Goal: Information Seeking & Learning: Understand process/instructions

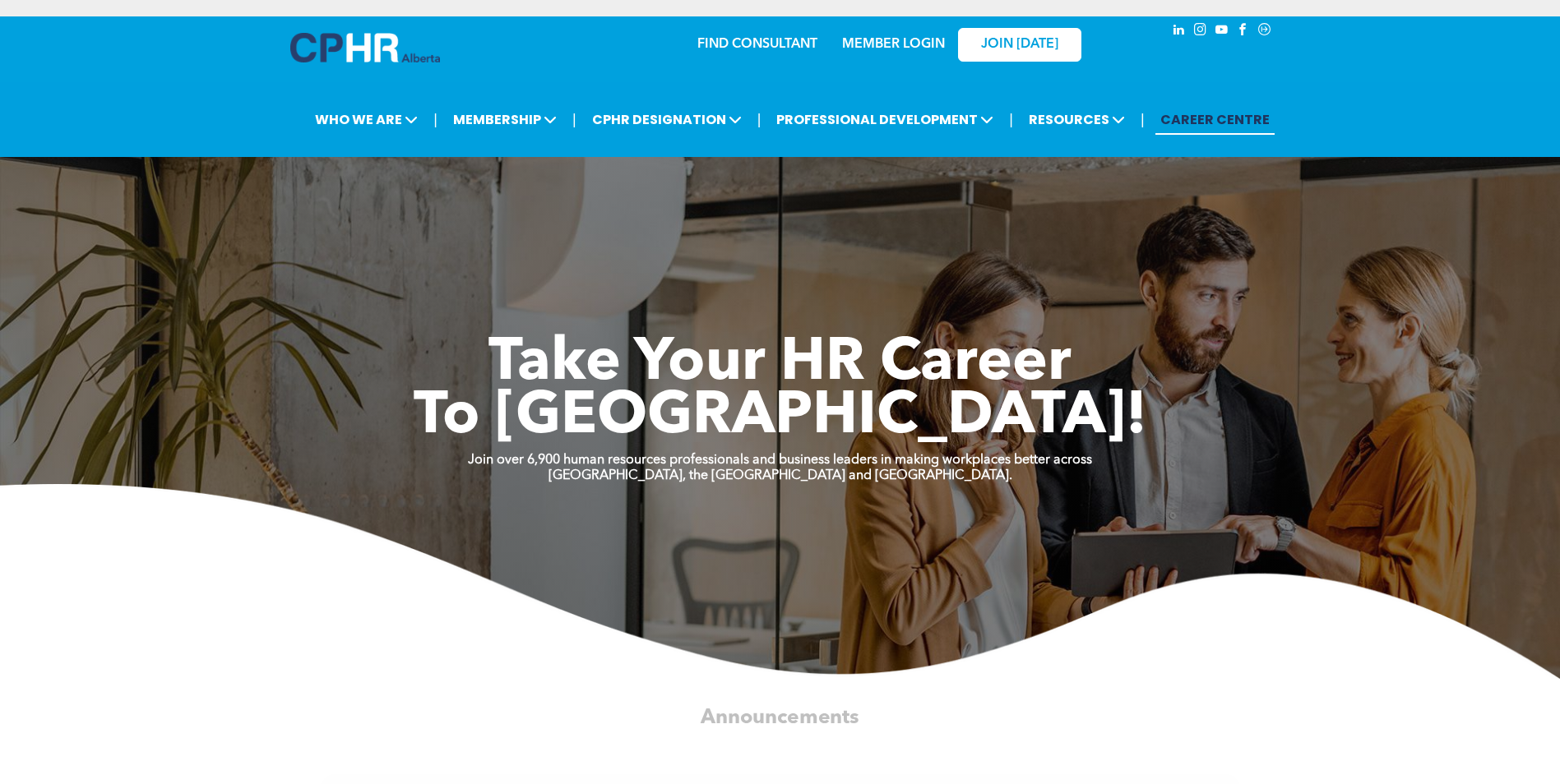
drag, startPoint x: 295, startPoint y: 0, endPoint x: 209, endPoint y: 667, distance: 672.5
click at [208, 672] on img at bounding box center [780, 582] width 1560 height 195
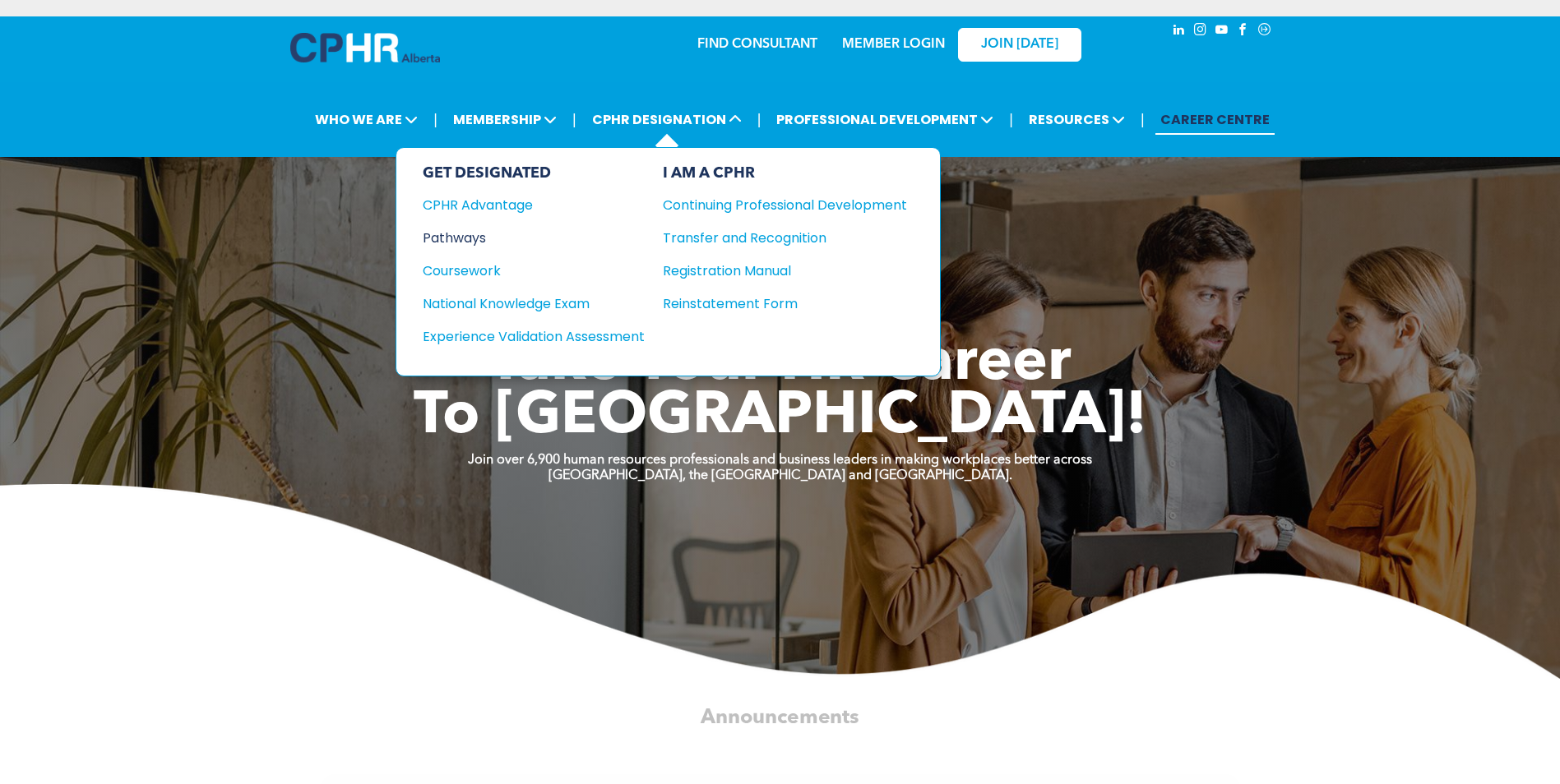
click at [480, 234] on div "Pathways" at bounding box center [523, 237] width 200 height 20
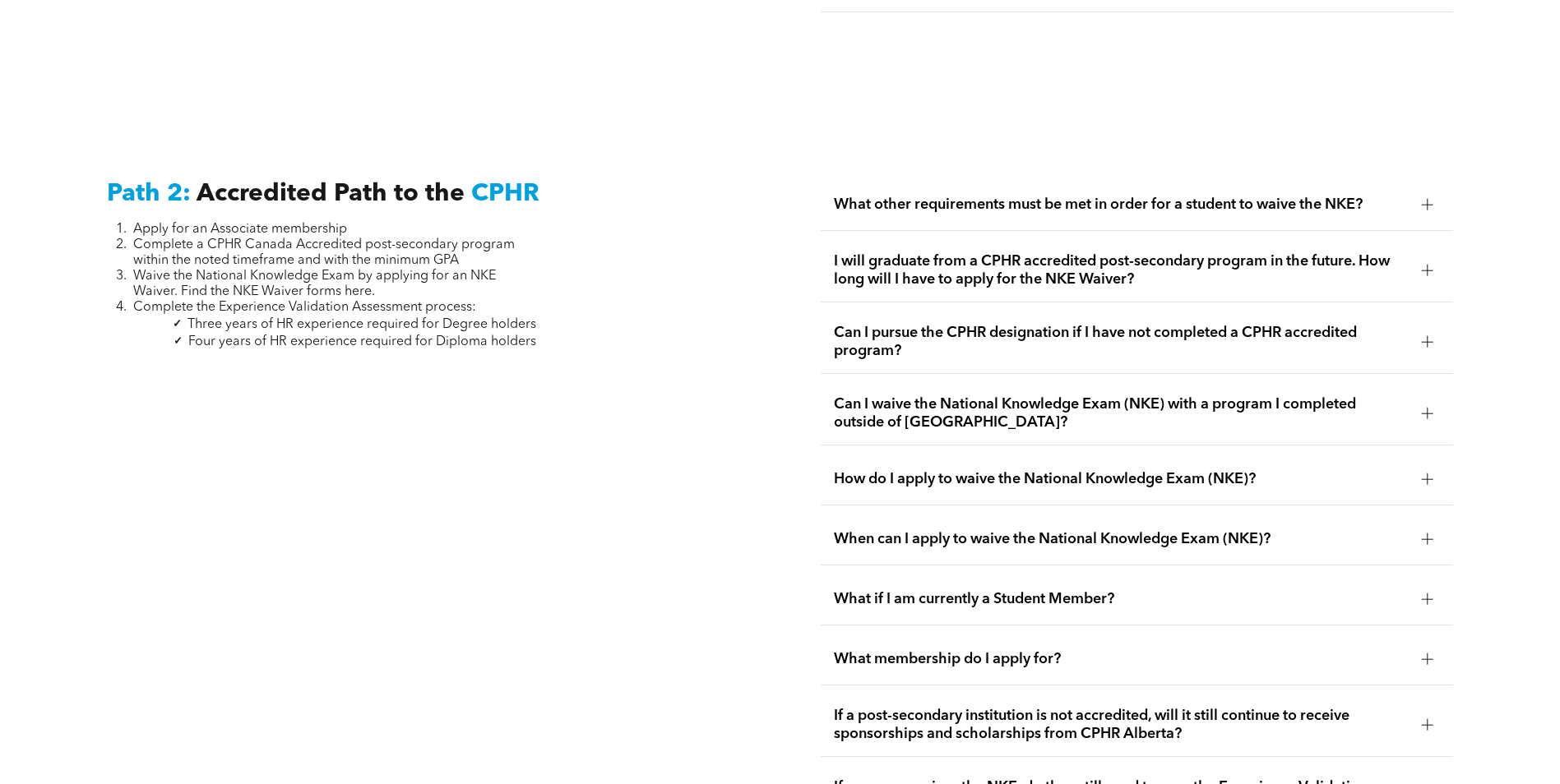
scroll to position [2630, 0]
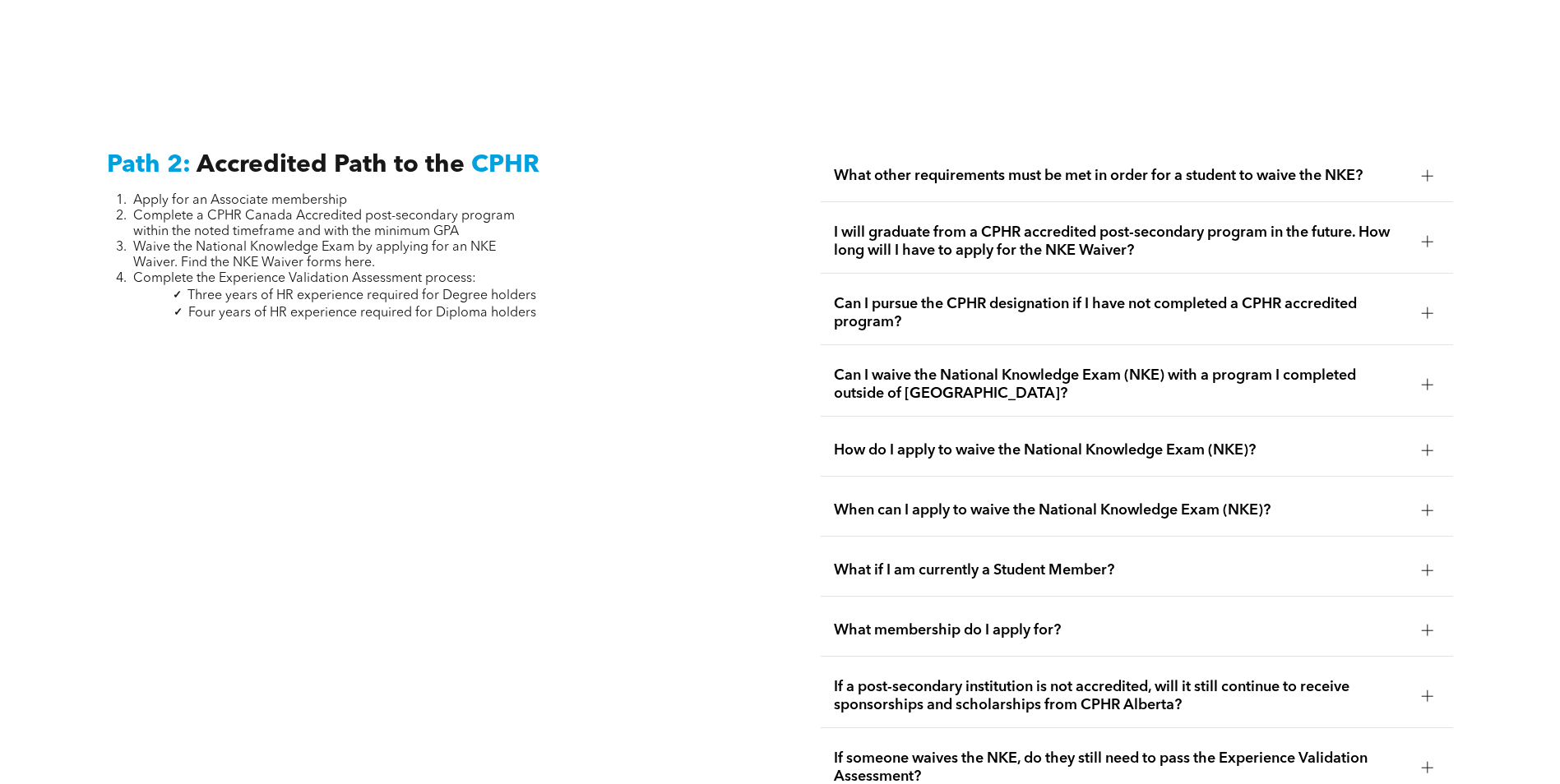
click at [1008, 442] on span "How do I apply to waive the National Knowledge Exam (NKE)?" at bounding box center [1122, 450] width 575 height 18
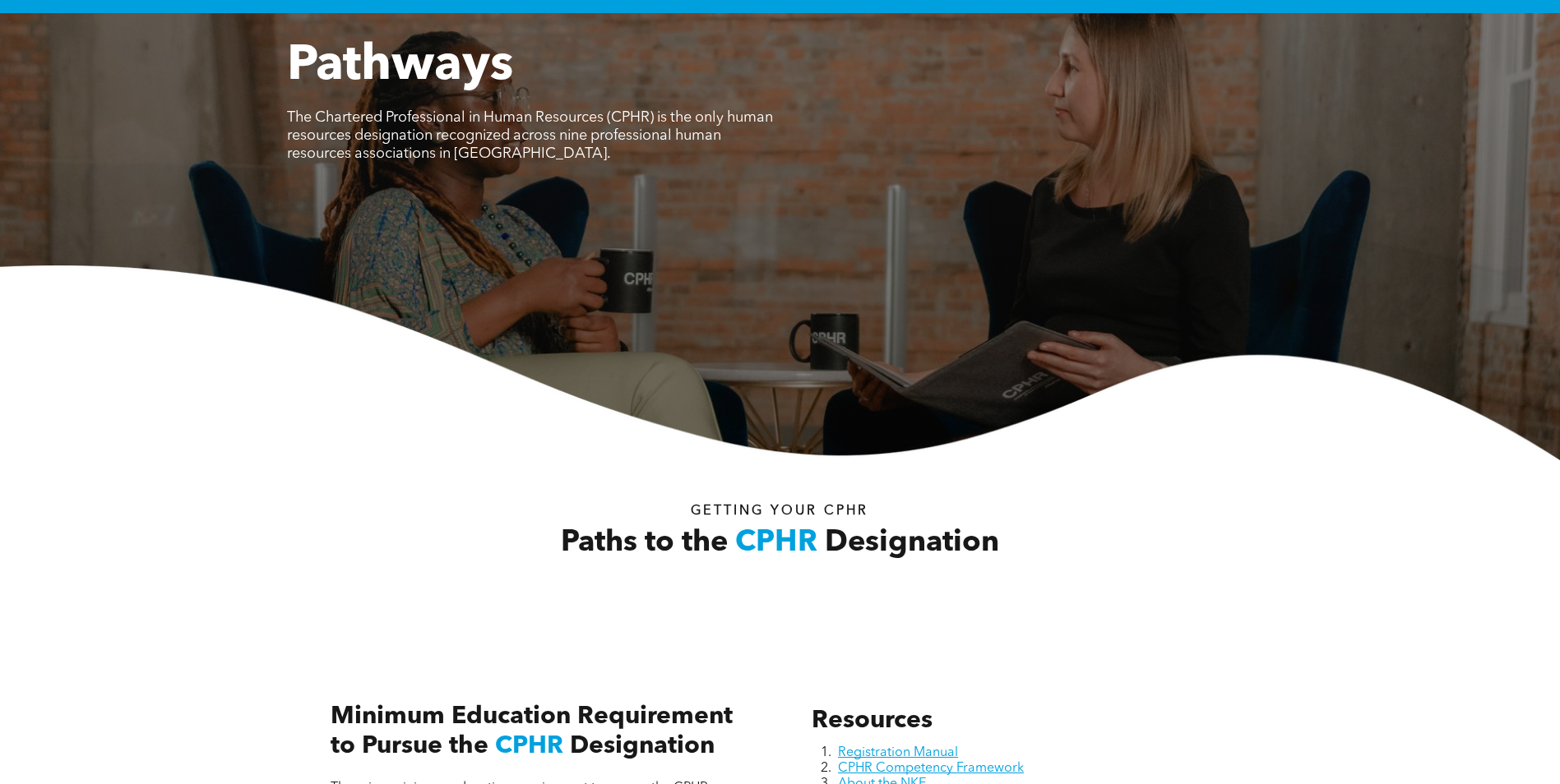
scroll to position [0, 0]
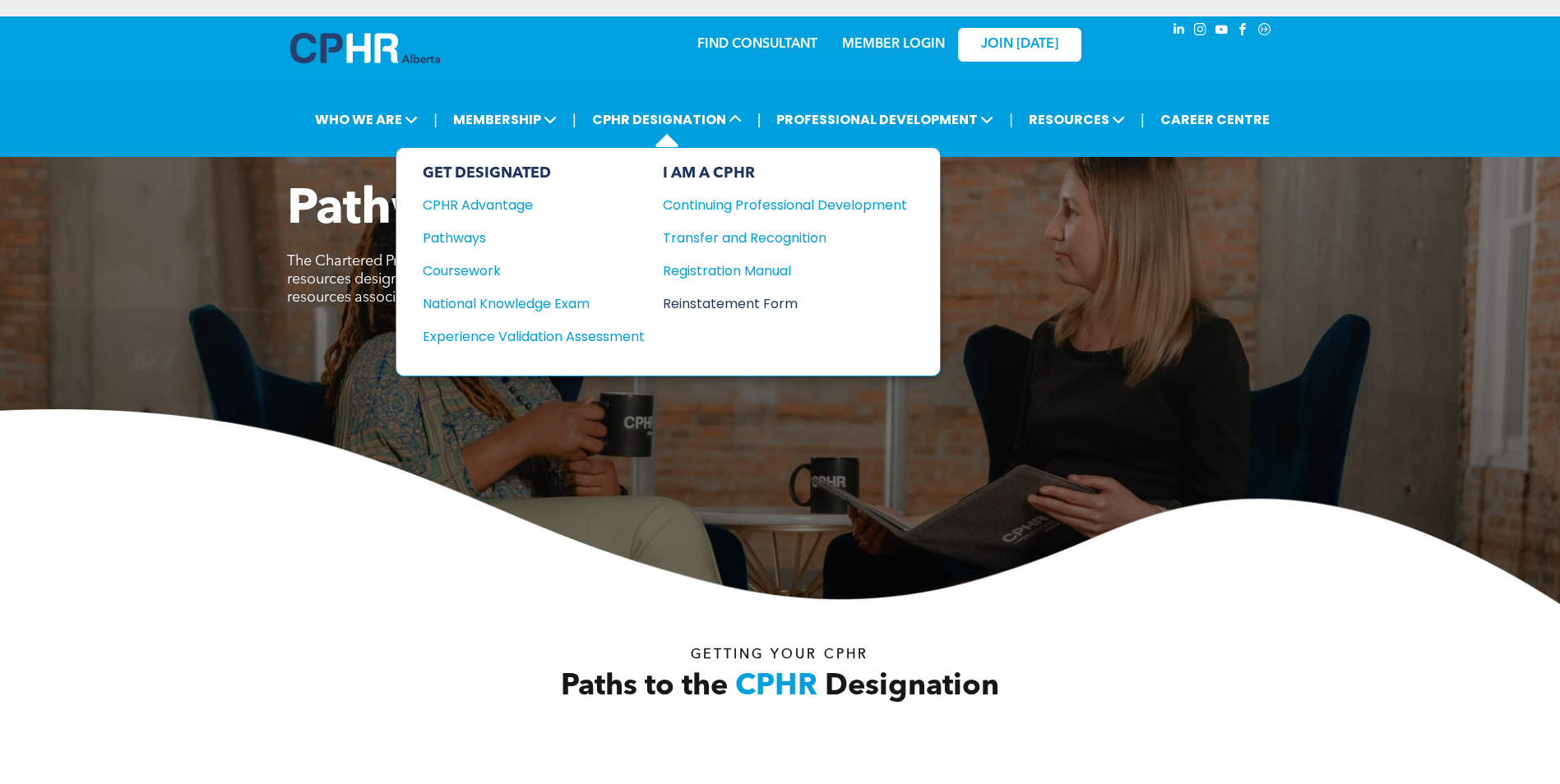
click at [748, 309] on div "Reinstatement Form" at bounding box center [773, 303] width 220 height 20
